Goal: Task Accomplishment & Management: Manage account settings

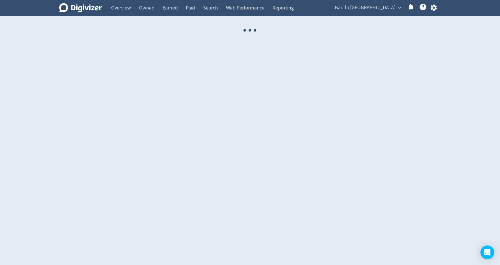
select select "USER"
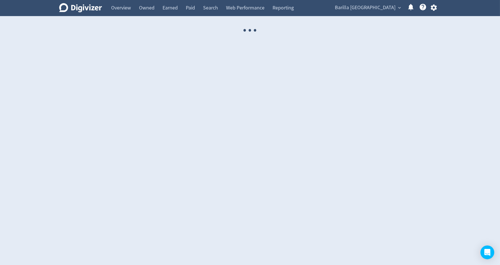
select select "USER"
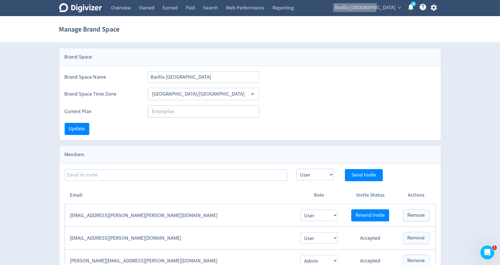
click at [367, 5] on span "Barilla Australia" at bounding box center [365, 7] width 61 height 9
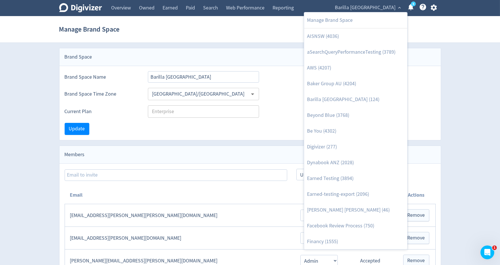
scroll to position [647, 0]
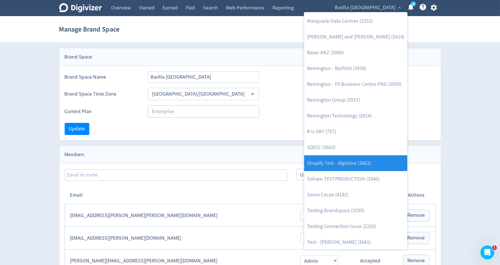
click at [369, 166] on link "Shopify Test - digistore (3662)" at bounding box center [355, 163] width 103 height 16
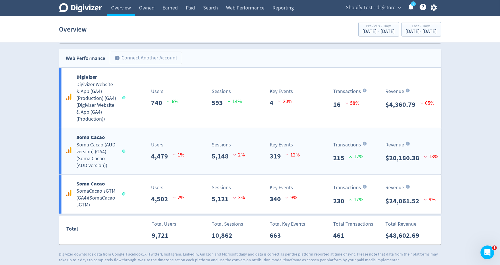
scroll to position [377, 0]
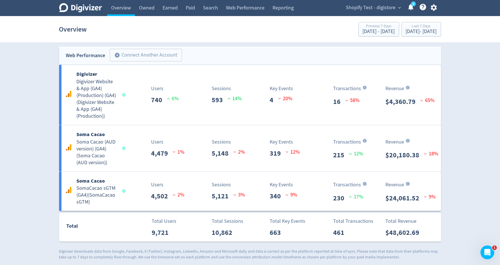
click at [434, 6] on icon "button" at bounding box center [434, 8] width 6 height 6
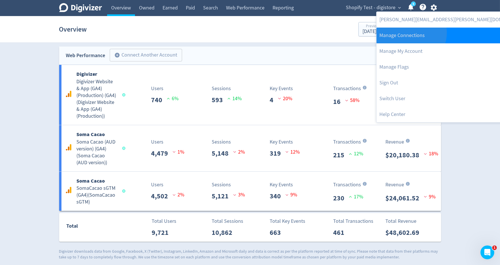
click at [411, 33] on link "Manage Connections" at bounding box center [453, 36] width 153 height 16
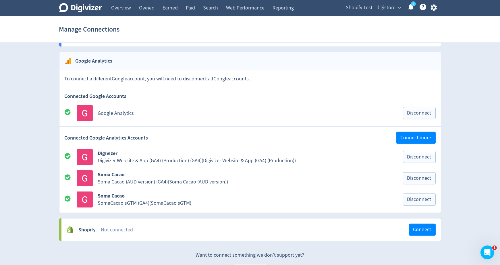
scroll to position [833, 0]
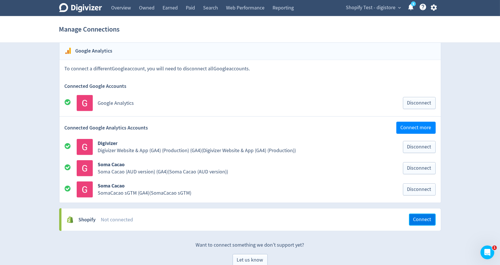
click at [416, 214] on button "Connect" at bounding box center [422, 220] width 27 height 12
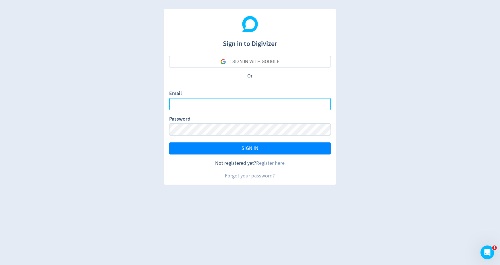
type input "[PERSON_NAME][EMAIL_ADDRESS][PERSON_NAME][DOMAIN_NAME]"
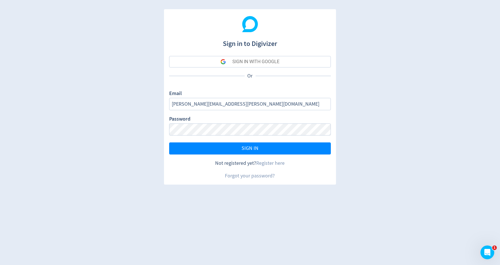
click at [285, 59] on button "SIGN IN WITH GOOGLE" at bounding box center [250, 61] width 162 height 11
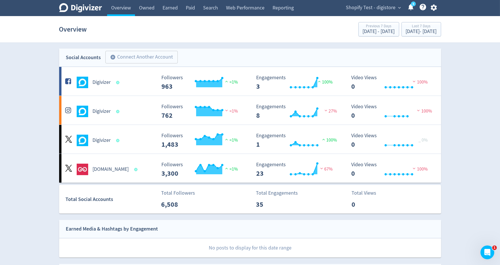
click at [434, 11] on icon "button" at bounding box center [434, 8] width 8 height 8
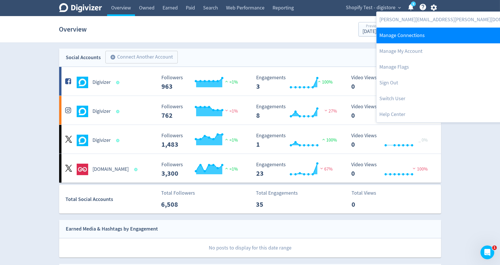
click at [420, 37] on link "Manage Connections" at bounding box center [453, 36] width 153 height 16
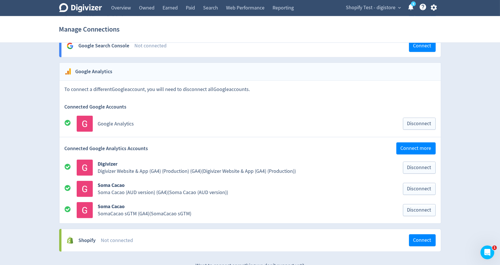
scroll to position [833, 0]
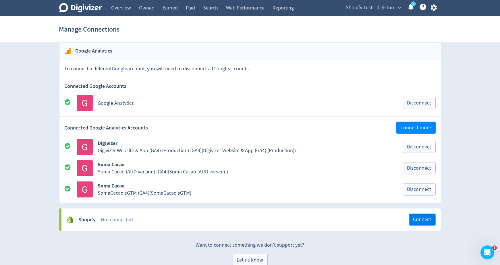
click at [414, 217] on span "Connect" at bounding box center [422, 219] width 18 height 5
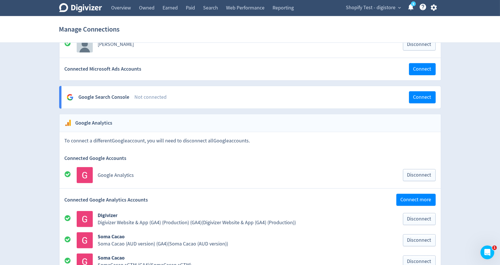
scroll to position [872, 0]
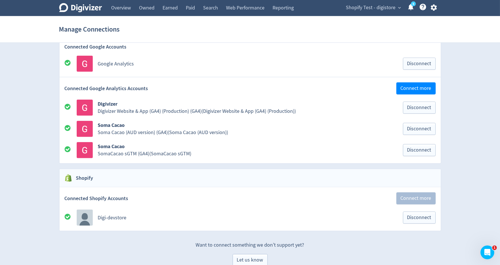
click at [353, 9] on span "Shopify Test - digistore" at bounding box center [371, 7] width 50 height 9
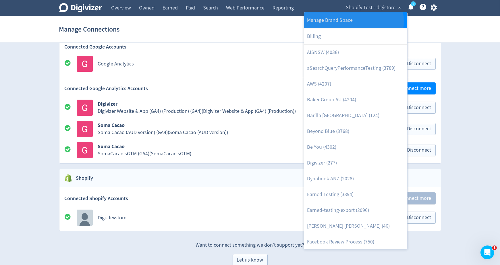
click at [350, 21] on link "Manage Brand Space" at bounding box center [355, 20] width 103 height 16
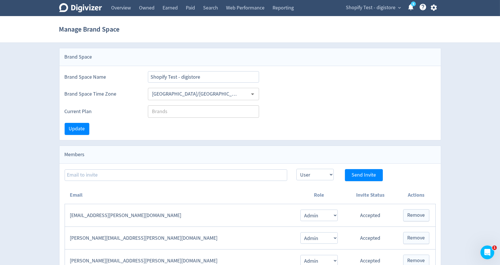
scroll to position [2, 0]
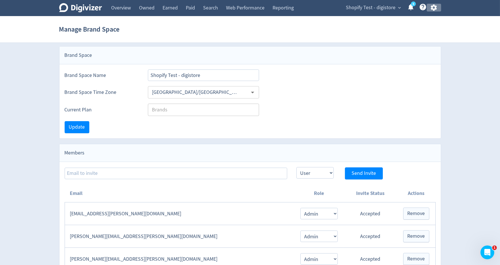
click at [434, 8] on icon "button" at bounding box center [434, 8] width 8 height 8
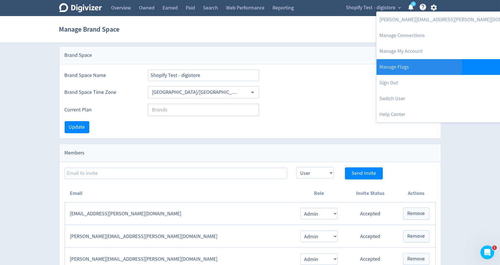
click at [419, 66] on link "Manage Flags" at bounding box center [453, 67] width 153 height 16
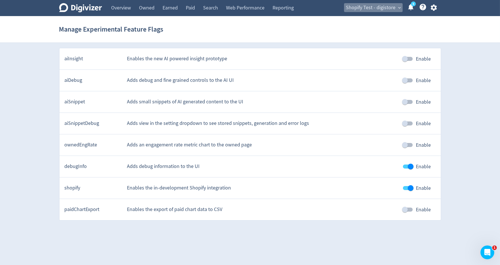
click at [394, 8] on span "Shopify Test - digistore" at bounding box center [371, 7] width 50 height 9
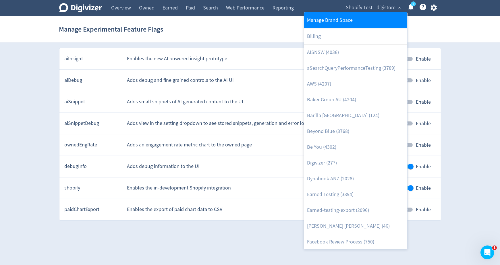
click at [358, 21] on link "Manage Brand Space" at bounding box center [355, 20] width 103 height 16
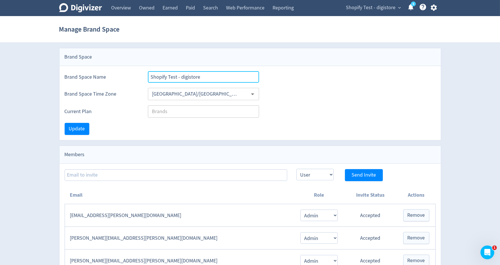
click at [212, 77] on input "Shopify Test - digistore" at bounding box center [203, 76] width 111 height 11
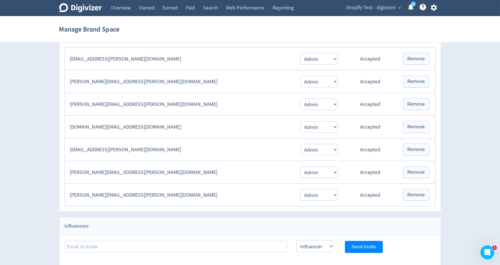
scroll to position [134, 0]
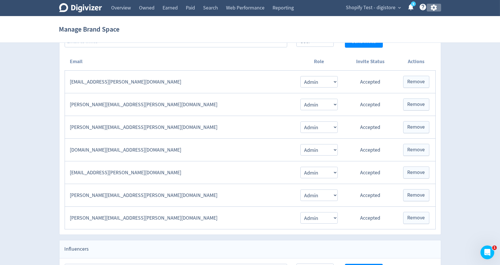
click at [436, 7] on icon "button" at bounding box center [434, 8] width 6 height 6
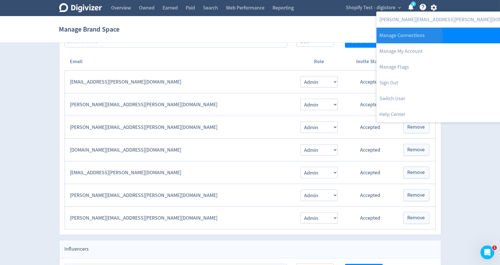
click at [407, 37] on link "Manage Connections" at bounding box center [453, 36] width 153 height 16
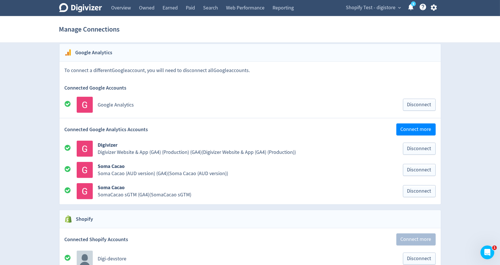
scroll to position [872, 0]
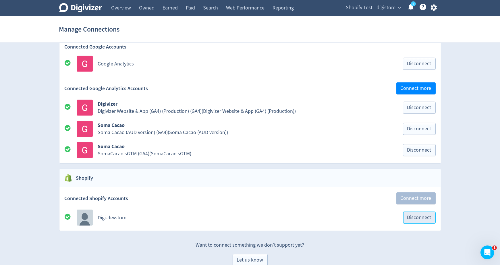
click at [420, 215] on span "Disconnect" at bounding box center [419, 217] width 24 height 5
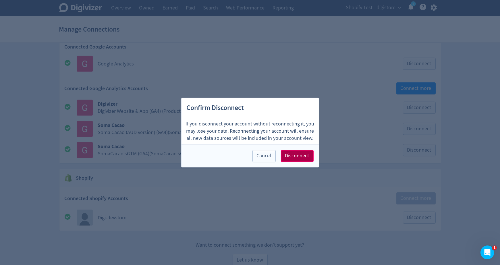
click at [302, 158] on span "Disconnect" at bounding box center [297, 155] width 24 height 5
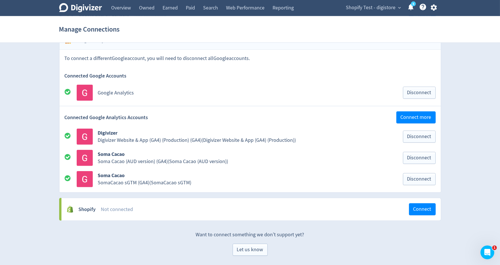
scroll to position [833, 0]
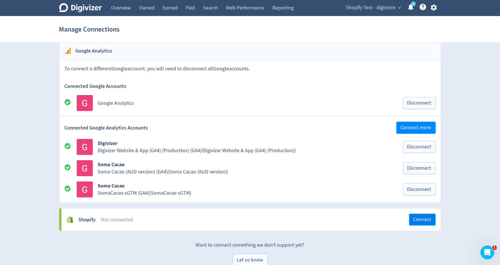
click at [419, 217] on span "Connect" at bounding box center [422, 219] width 18 height 5
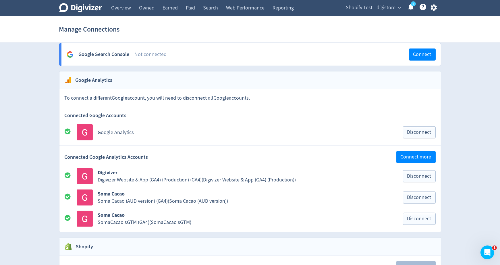
scroll to position [872, 0]
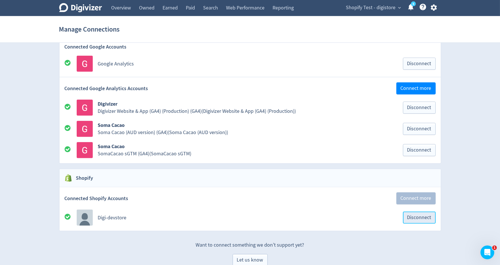
click at [412, 215] on span "Disconnect" at bounding box center [419, 217] width 24 height 5
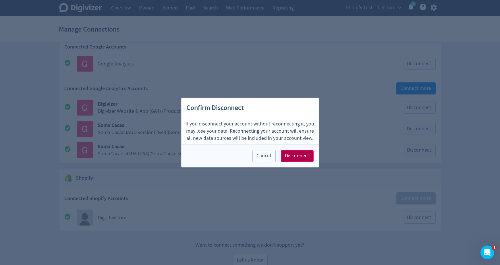
click at [309, 155] on span "Disconnect" at bounding box center [297, 155] width 24 height 5
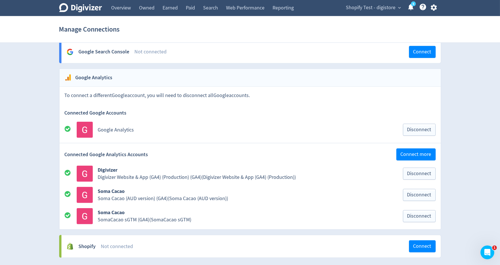
scroll to position [833, 0]
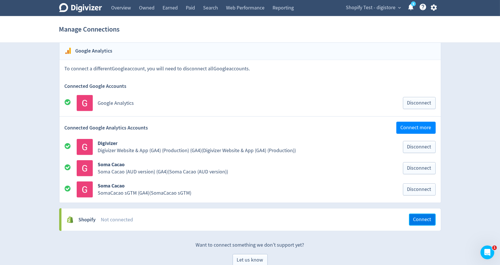
click at [413, 214] on button "Connect" at bounding box center [422, 220] width 27 height 12
